Goal: Information Seeking & Learning: Learn about a topic

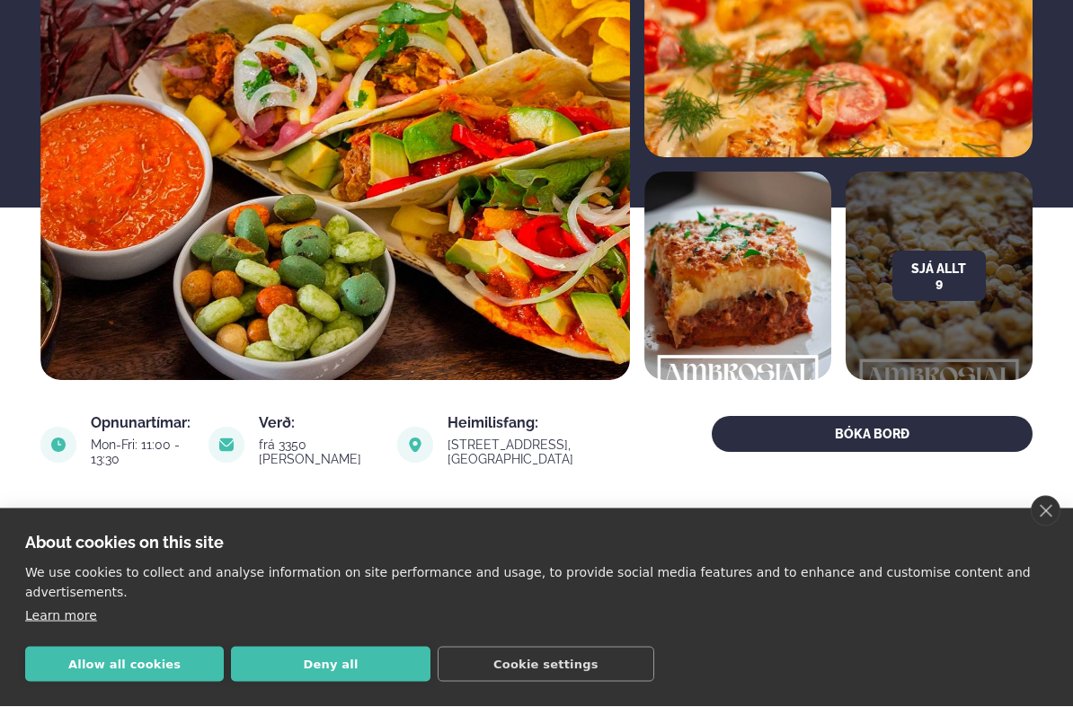
scroll to position [293, 0]
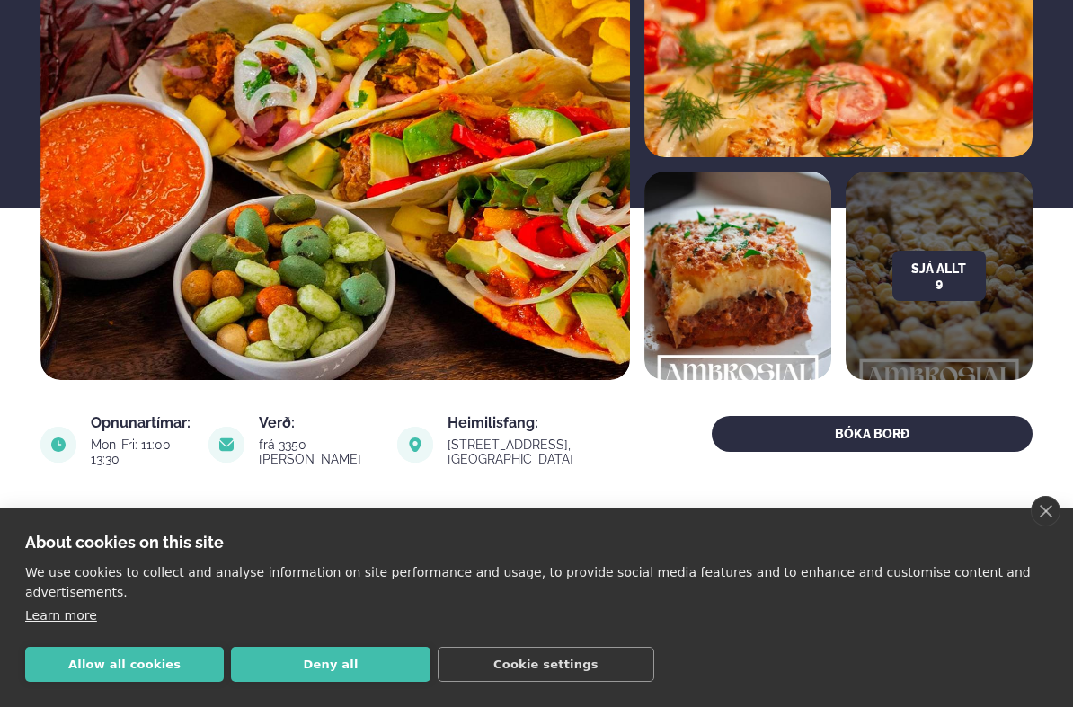
click at [141, 627] on button "Allow all cookies" at bounding box center [124, 664] width 199 height 35
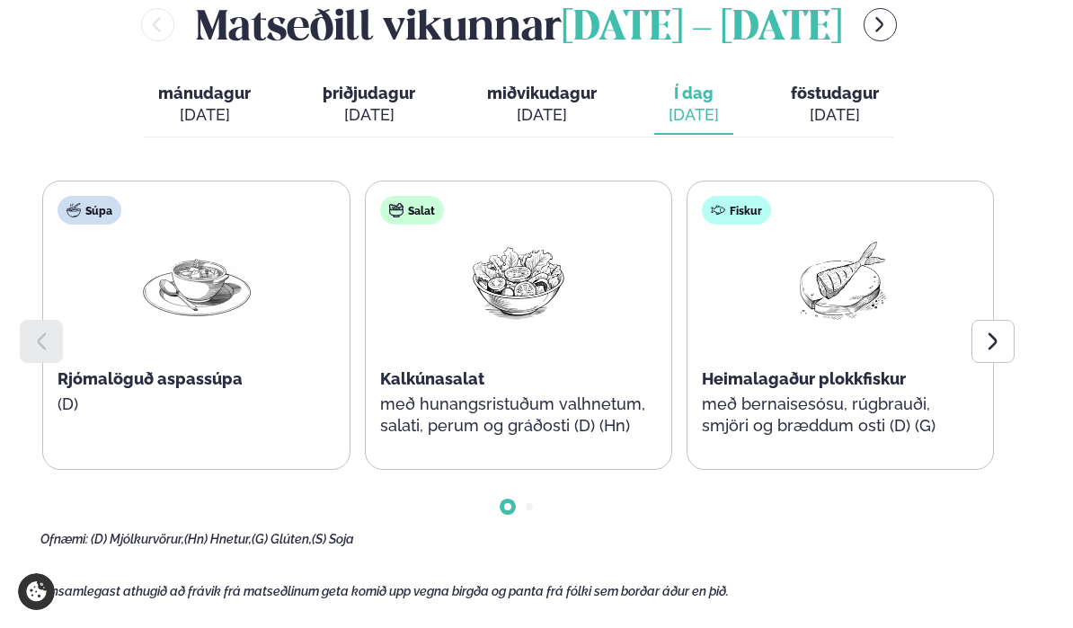
scroll to position [758, 0]
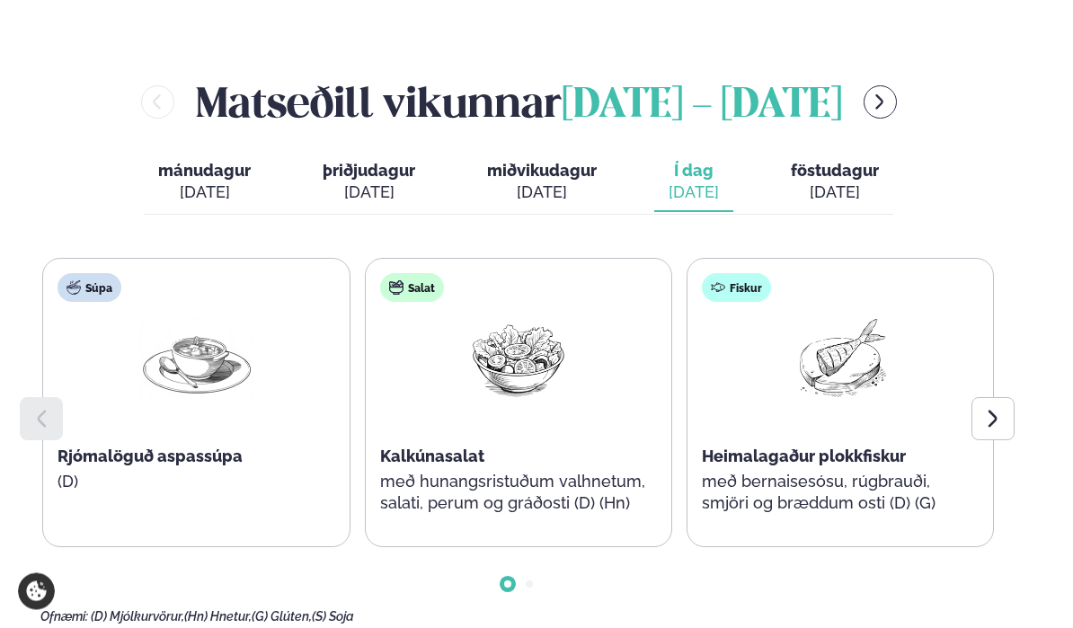
click at [897, 86] on button "menu-btn-right" at bounding box center [879, 102] width 33 height 33
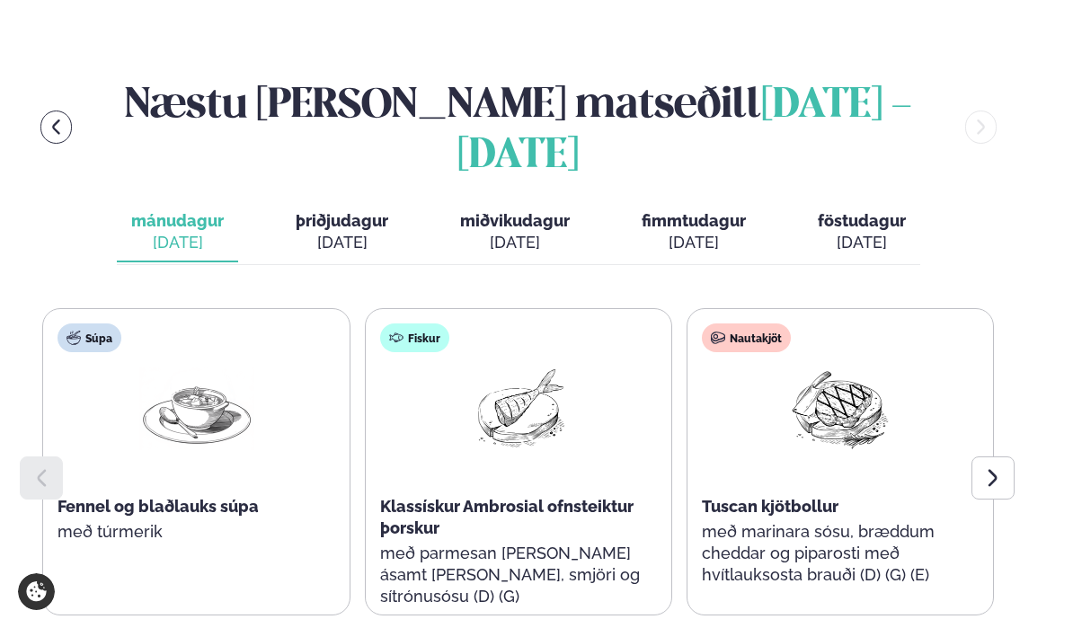
click at [359, 211] on span "þriðjudagur" at bounding box center [342, 220] width 93 height 19
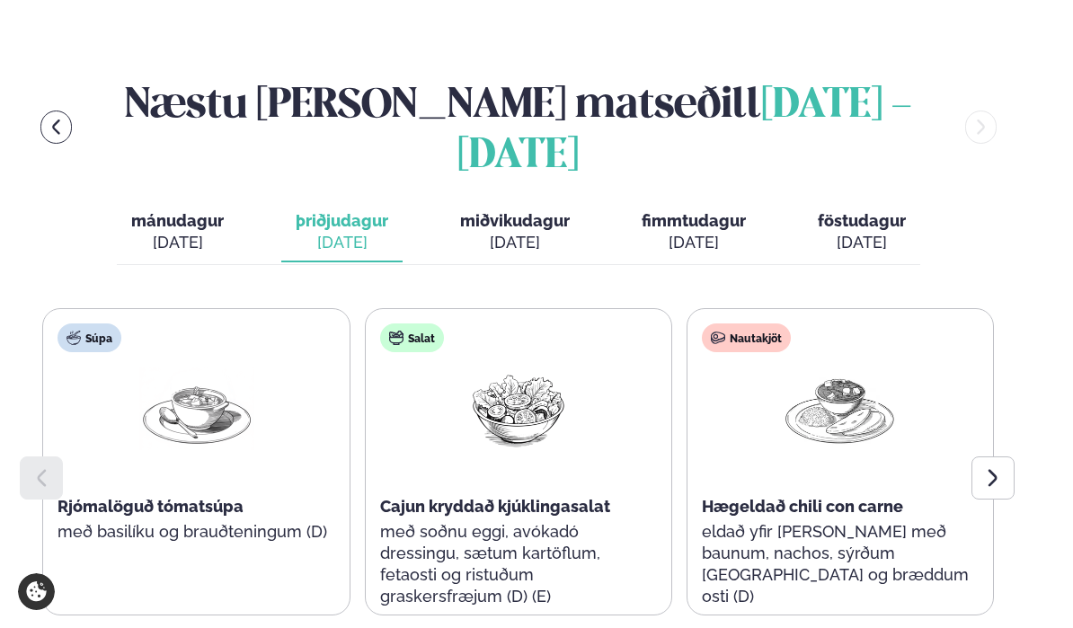
click at [34, 467] on icon at bounding box center [42, 478] width 22 height 22
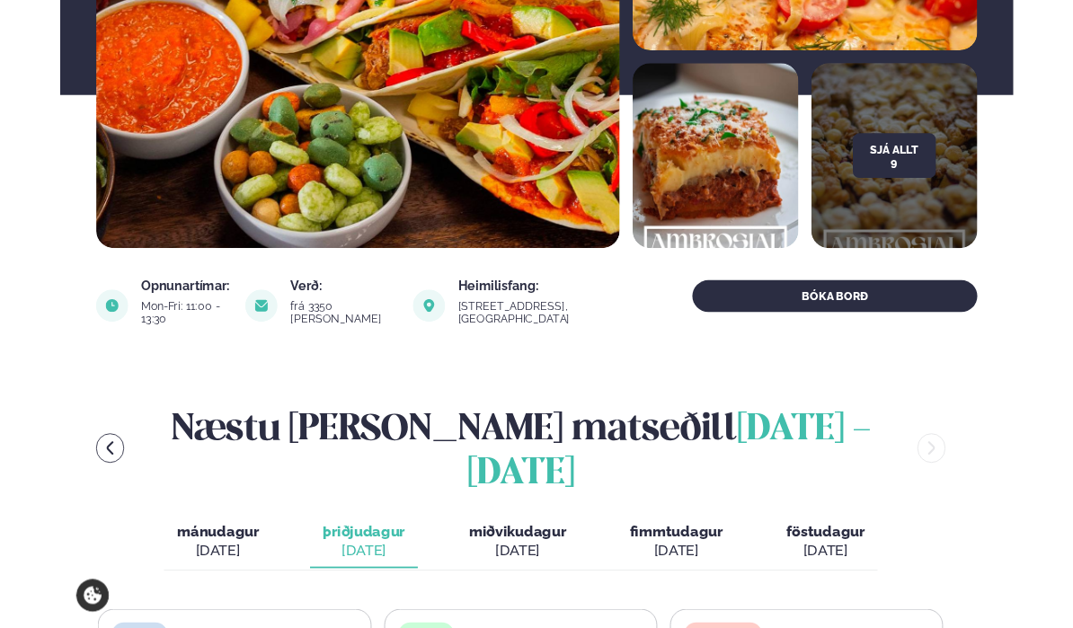
scroll to position [324, 0]
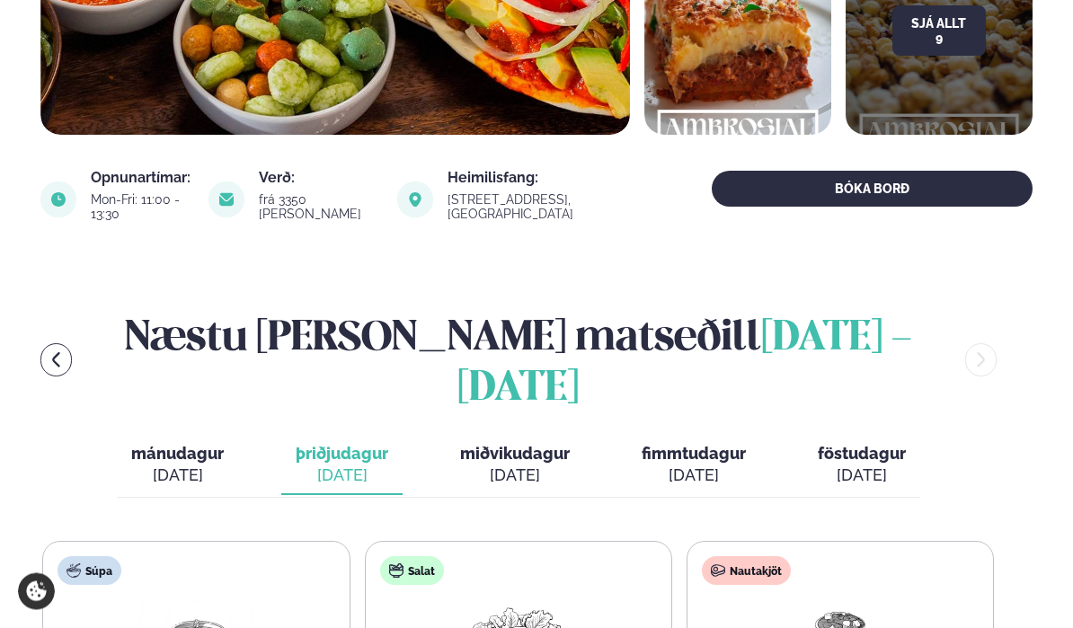
click at [553, 465] on div "[DATE]" at bounding box center [515, 476] width 110 height 22
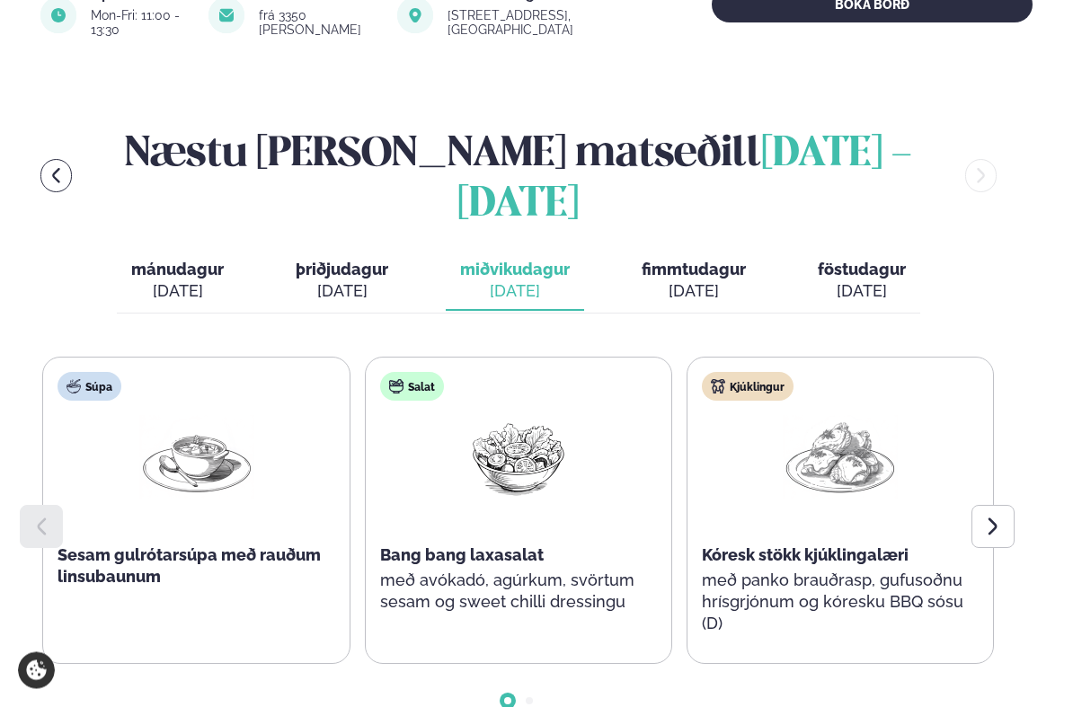
scroll to position [723, 0]
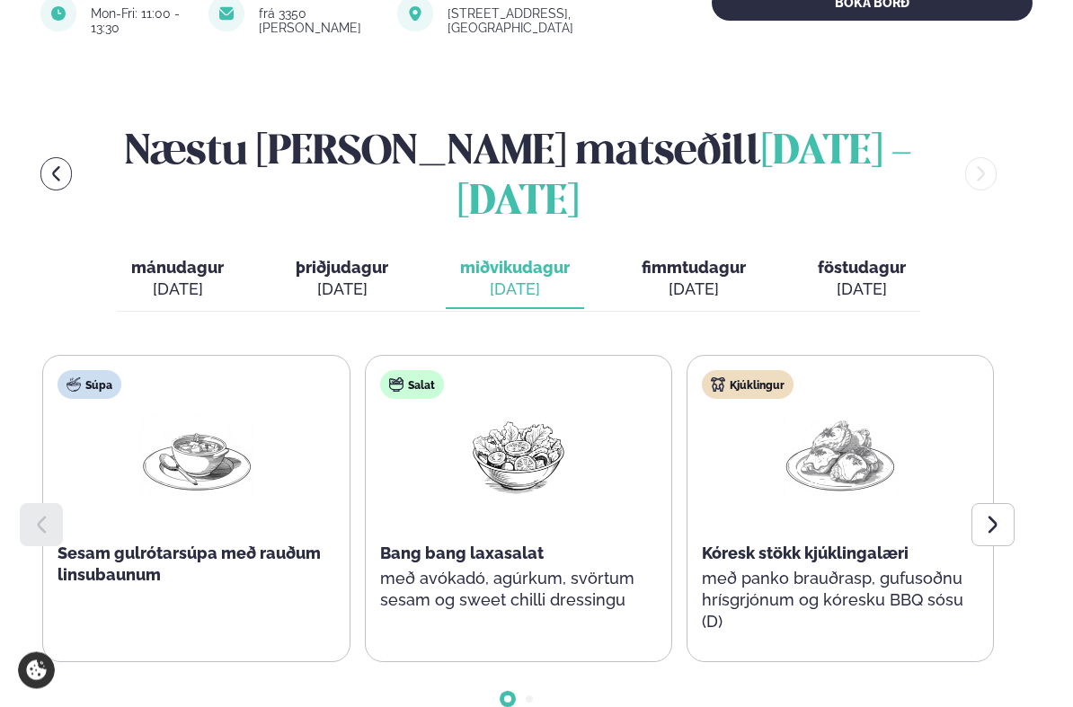
click at [351, 279] on div "[DATE]" at bounding box center [342, 290] width 93 height 22
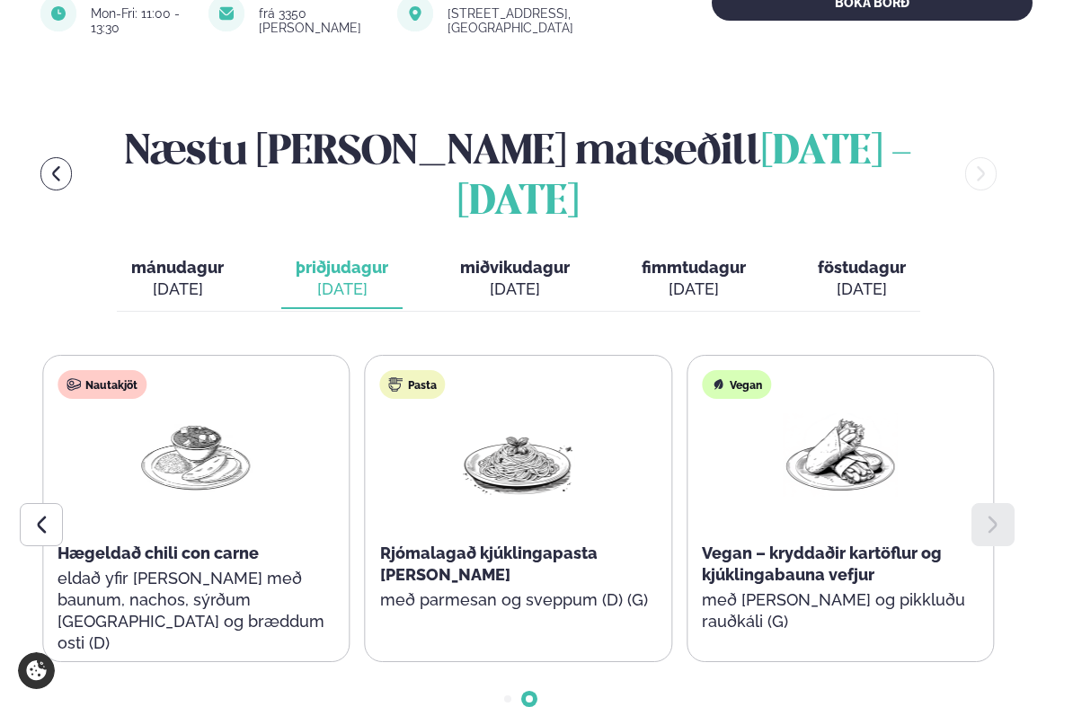
click at [590, 544] on span "Rjómalagað kjúklingapasta [PERSON_NAME]" at bounding box center [488, 564] width 217 height 40
click at [598, 544] on span "Rjómalagað kjúklingapasta [PERSON_NAME]" at bounding box center [488, 564] width 217 height 40
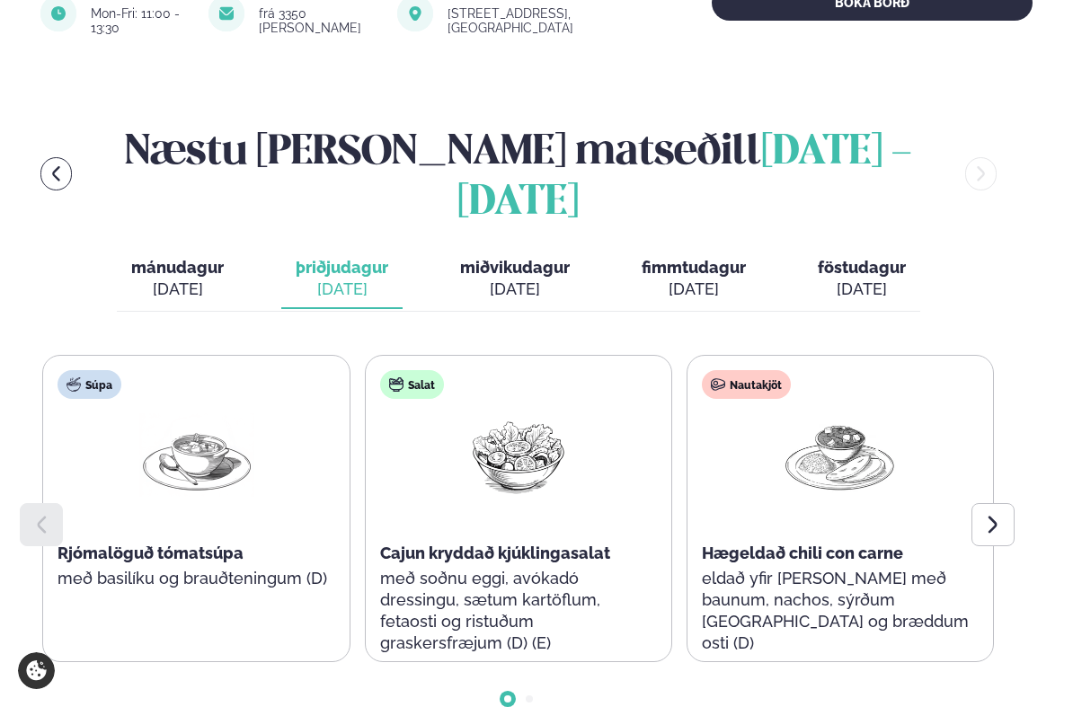
click at [762, 370] on div "Nautakjöt" at bounding box center [746, 384] width 89 height 29
click at [764, 370] on div "Nautakjöt" at bounding box center [746, 384] width 89 height 29
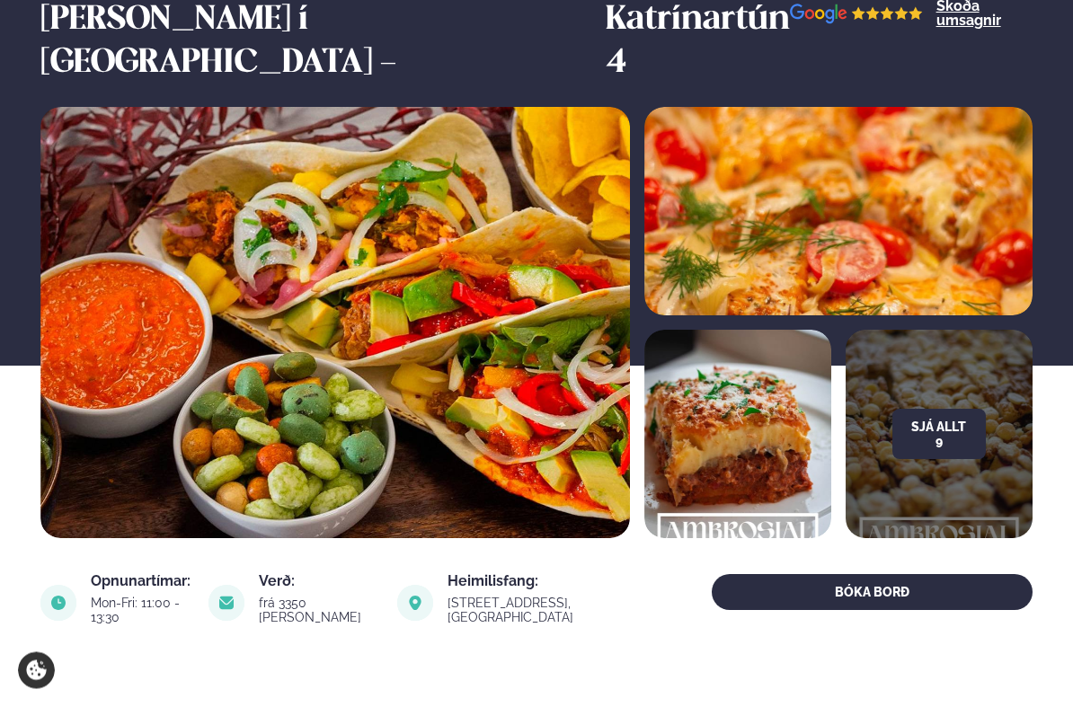
scroll to position [139, 0]
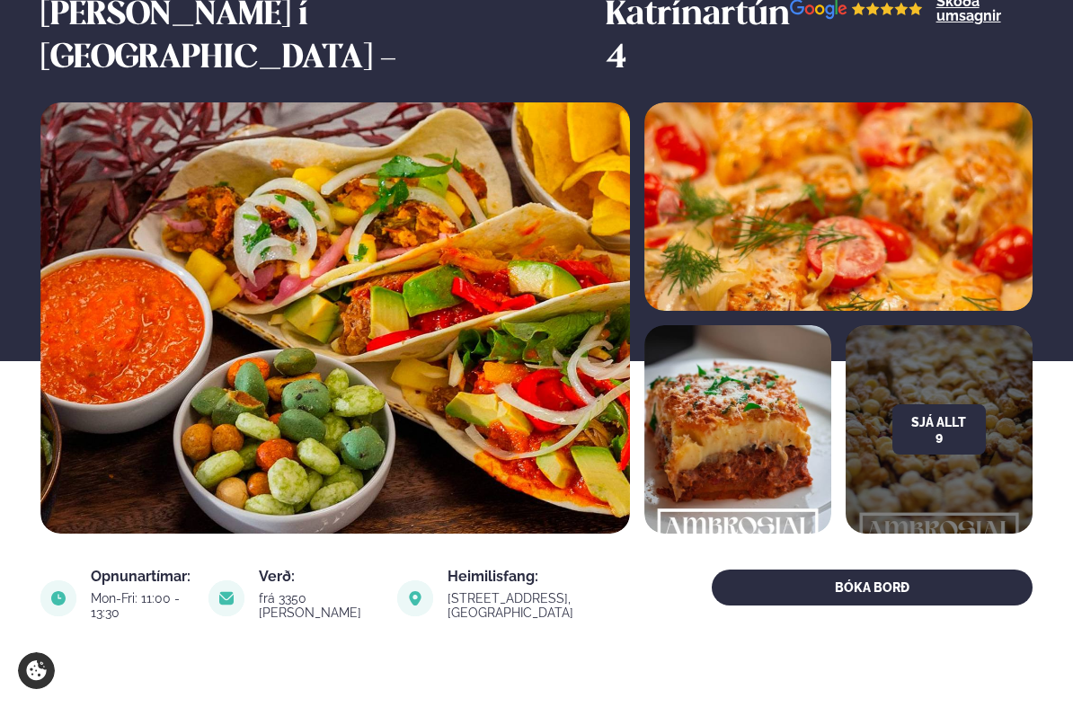
click at [941, 404] on button "Sjá allt 9" at bounding box center [938, 429] width 93 height 50
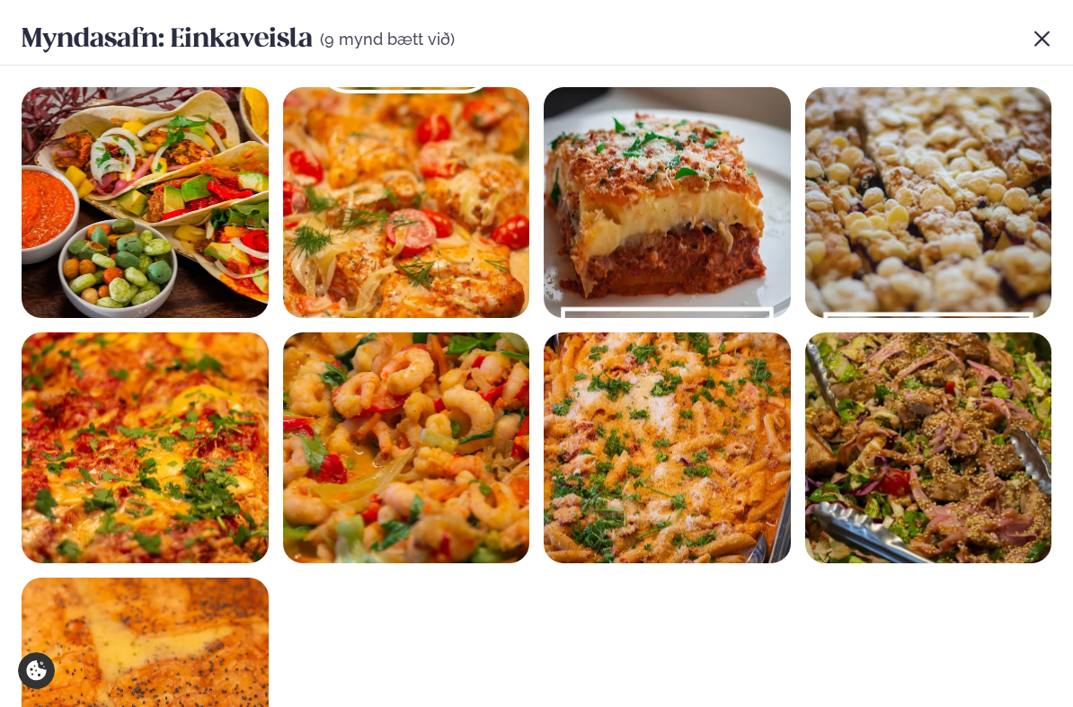
click at [110, 212] on img at bounding box center [145, 202] width 247 height 231
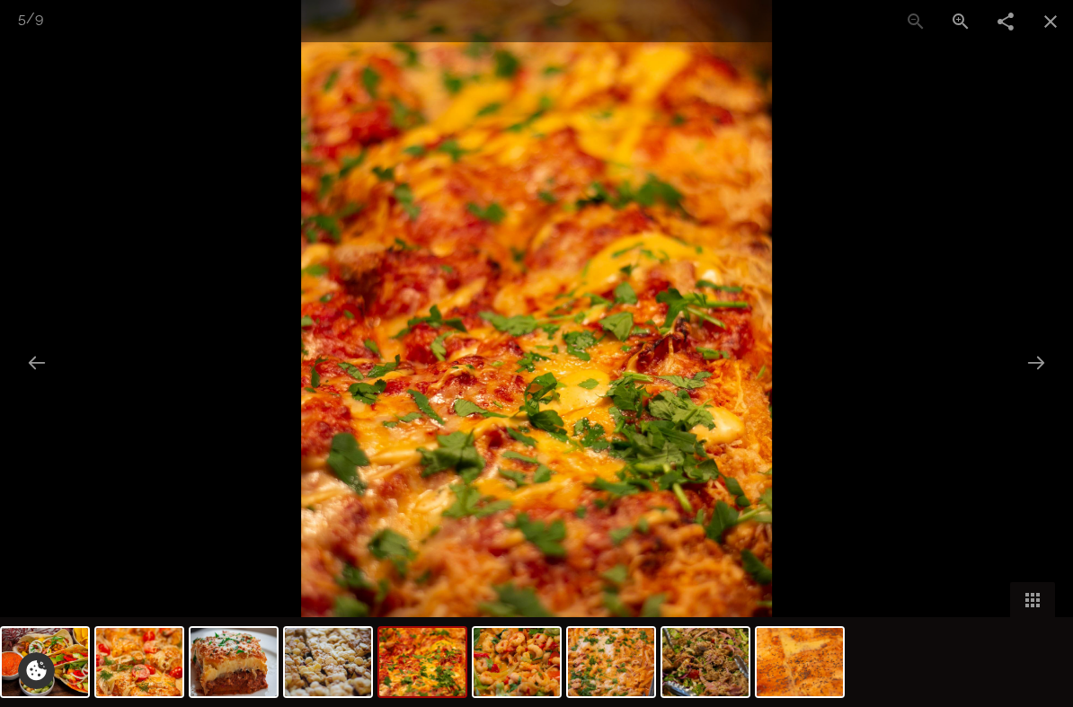
click at [1039, 31] on button "Close gallery" at bounding box center [1050, 21] width 45 height 42
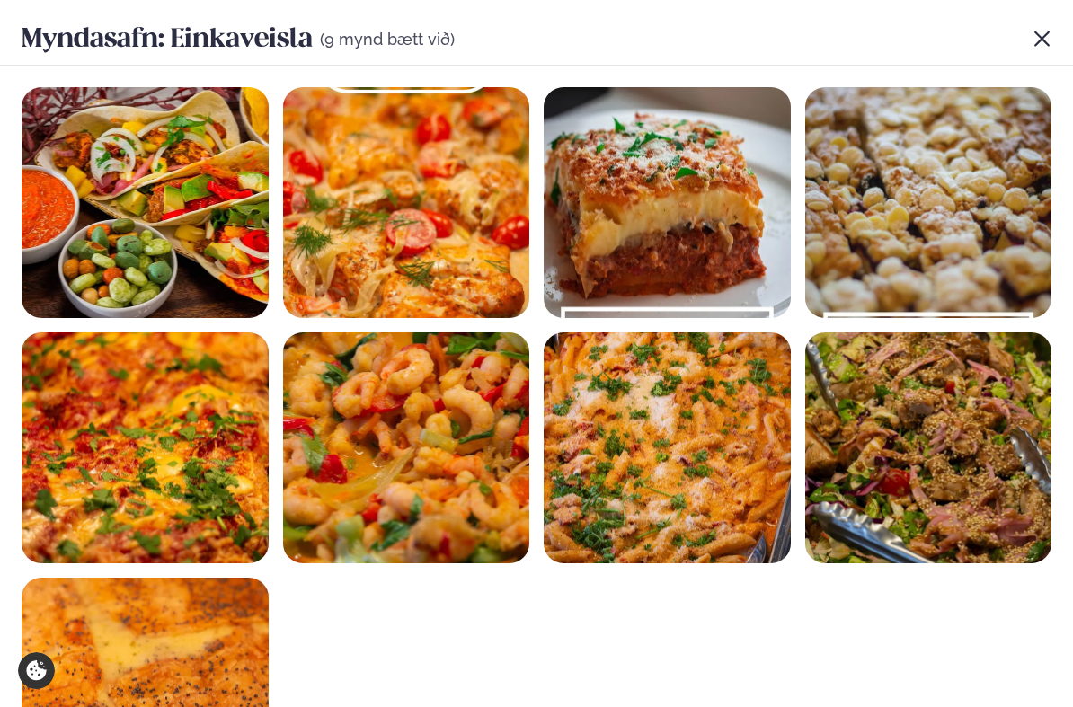
click at [1033, 35] on icon at bounding box center [1041, 39] width 19 height 19
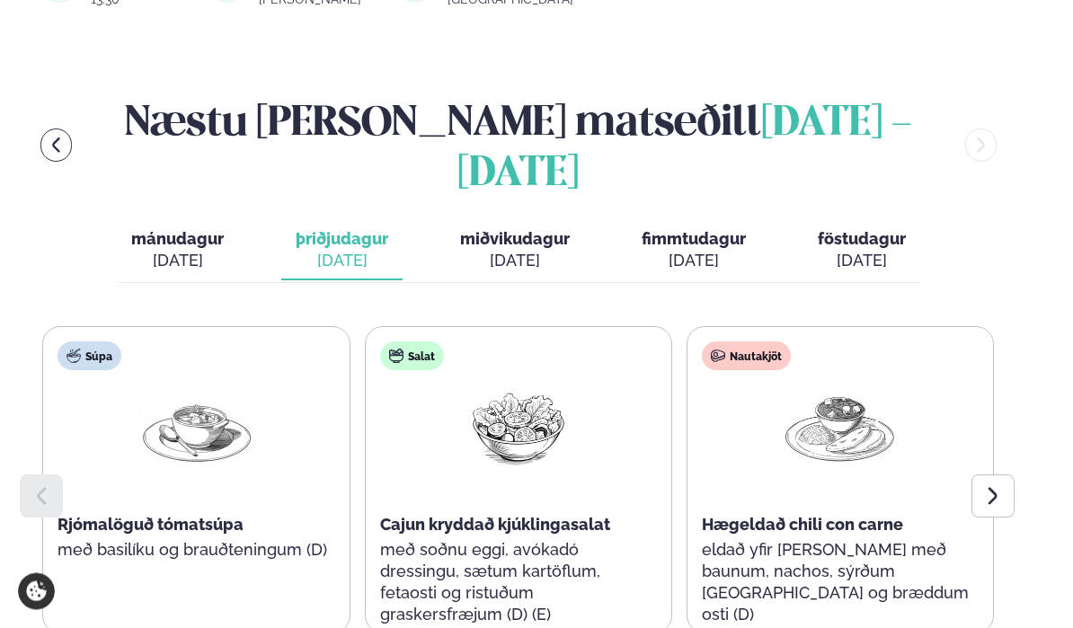
scroll to position [740, 0]
click at [172, 251] on div "[DATE]" at bounding box center [177, 262] width 93 height 22
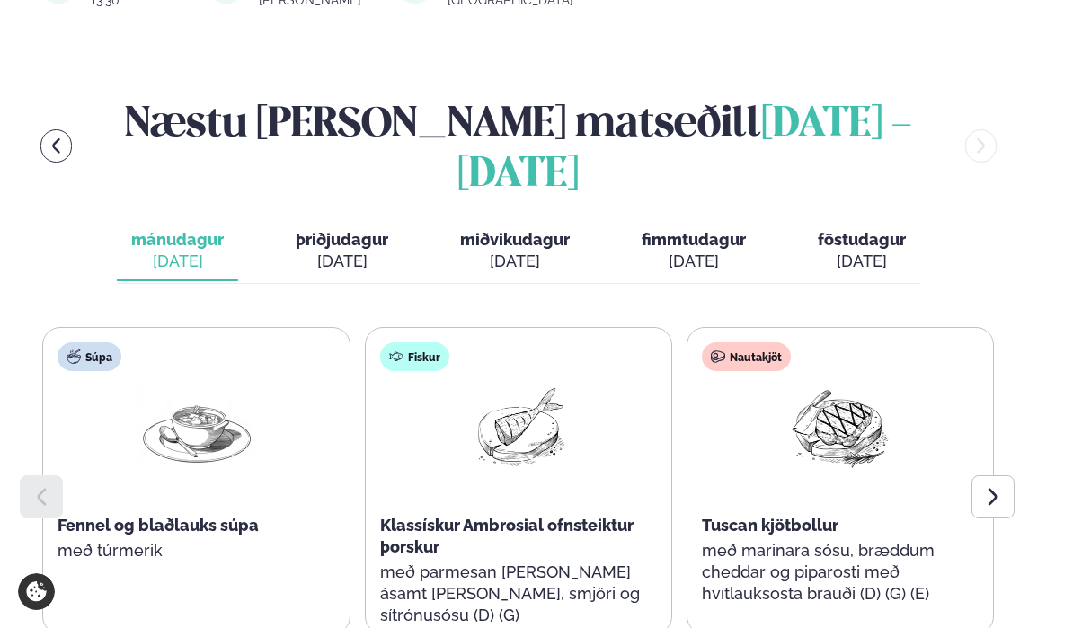
scroll to position [734, 0]
